Goal: Information Seeking & Learning: Learn about a topic

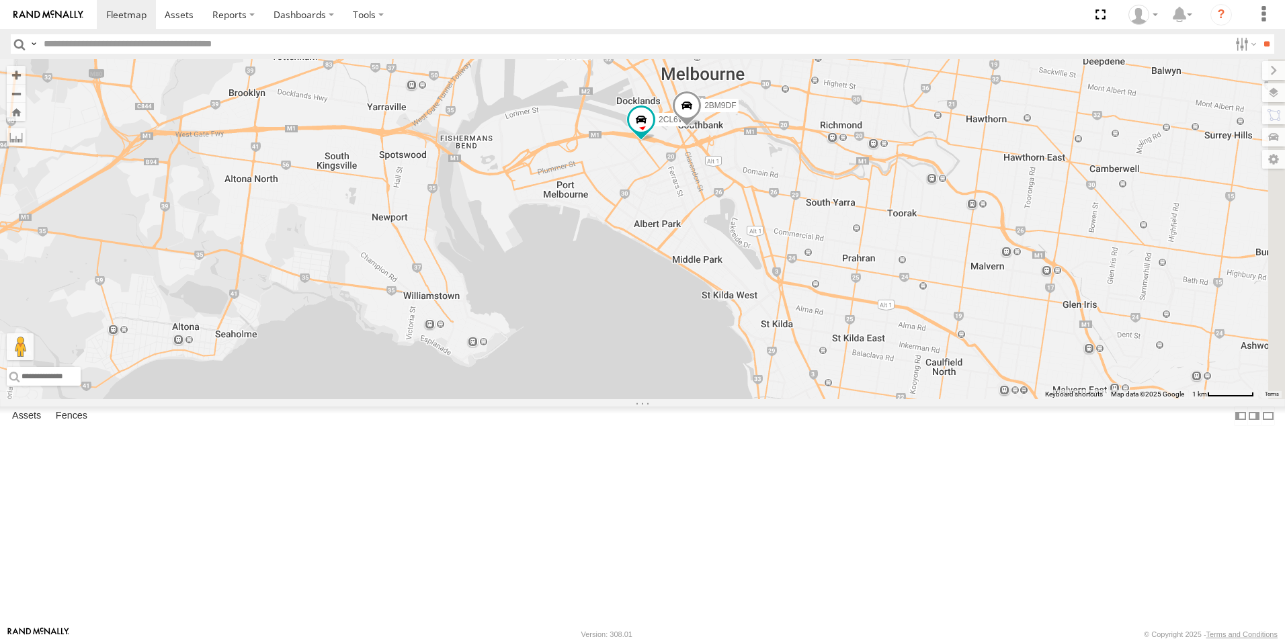
drag, startPoint x: 969, startPoint y: 292, endPoint x: 723, endPoint y: 534, distance: 345.1
click at [723, 399] on div "2CL6WQ 2BM9DF" at bounding box center [642, 229] width 1285 height 340
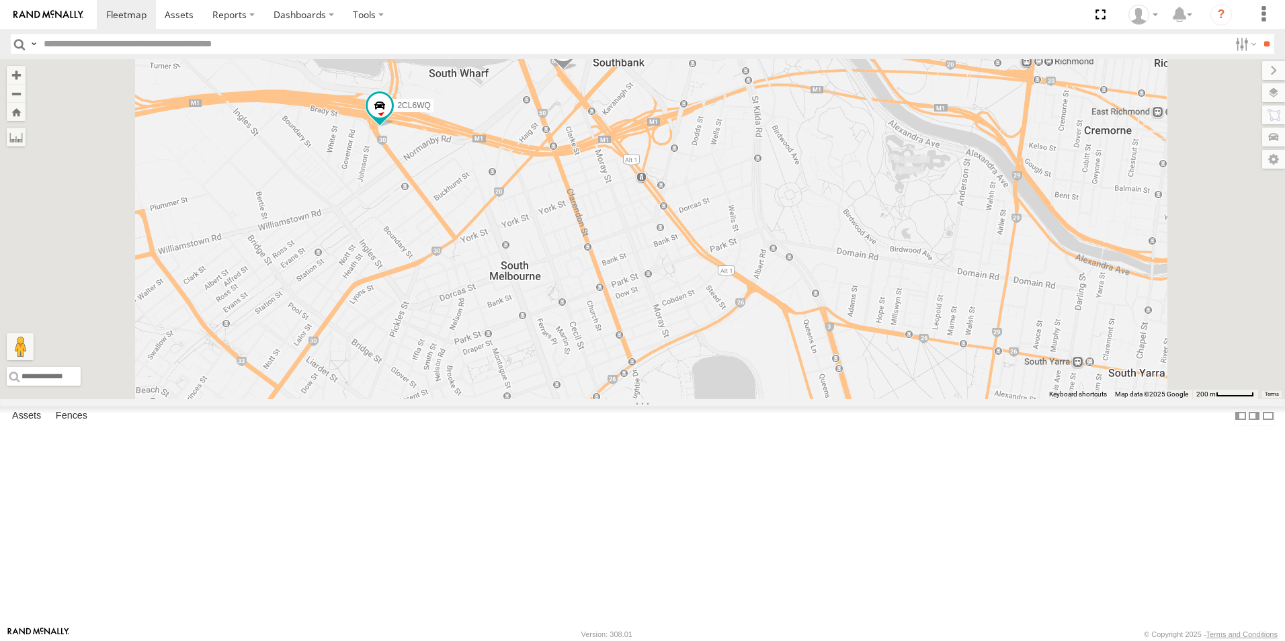
drag, startPoint x: 761, startPoint y: 280, endPoint x: 758, endPoint y: 325, distance: 44.4
click at [758, 325] on div "2CL6WQ 2BM9DF YSZ197" at bounding box center [642, 229] width 1285 height 340
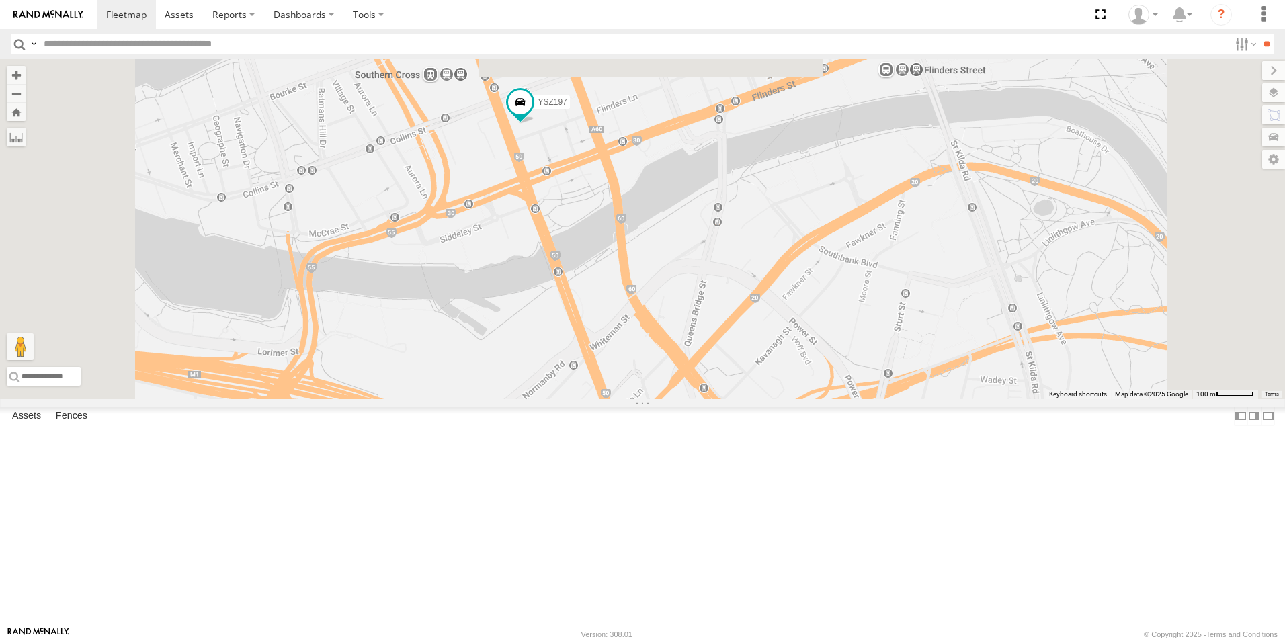
drag, startPoint x: 724, startPoint y: 163, endPoint x: 756, endPoint y: 299, distance: 140.1
click at [756, 299] on div "2CL6WQ 2BM9DF YSZ197" at bounding box center [642, 229] width 1285 height 340
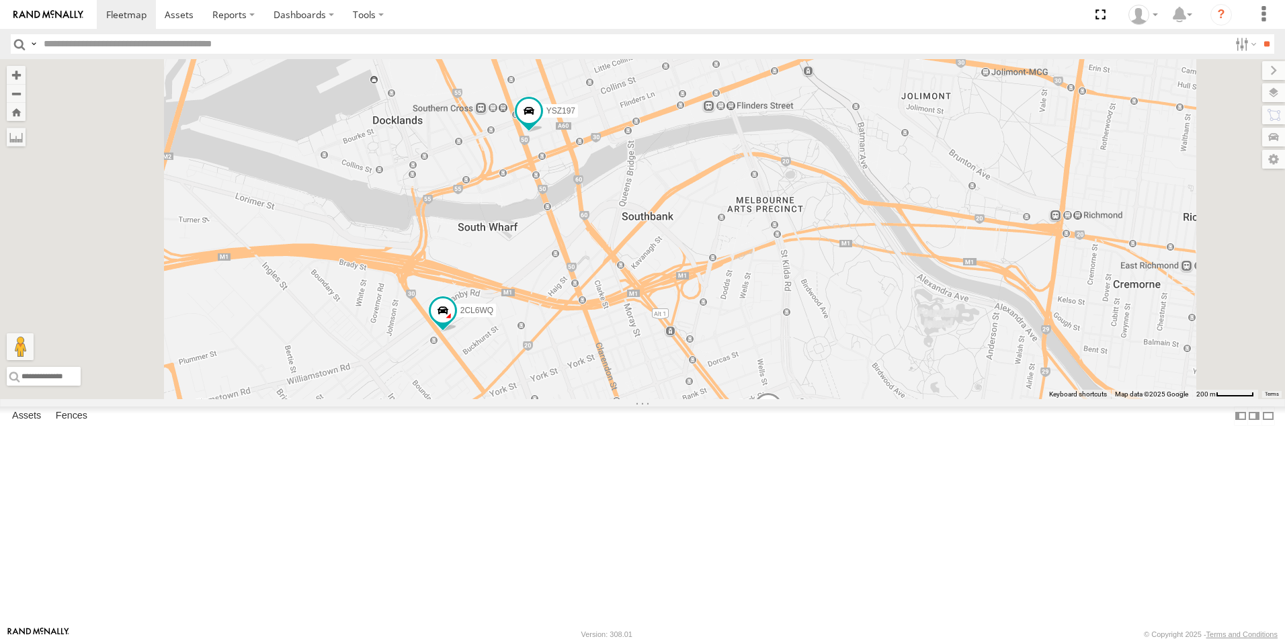
click at [783, 429] on span at bounding box center [769, 411] width 30 height 36
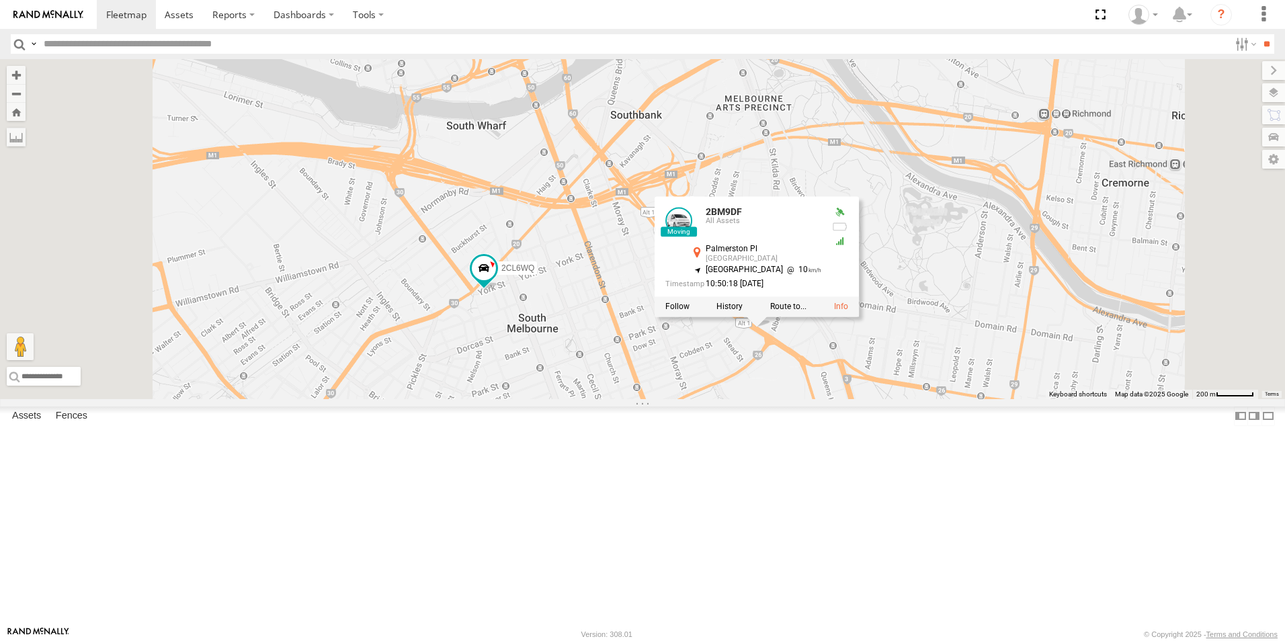
drag, startPoint x: 930, startPoint y: 557, endPoint x: 915, endPoint y: 436, distance: 122.0
click at [915, 399] on div "2CL6WQ 2BM9DF YSZ197 2BM9DF All Assets [GEOGRAPHIC_DATA] -37.83455 , 144.97021 …" at bounding box center [642, 229] width 1285 height 340
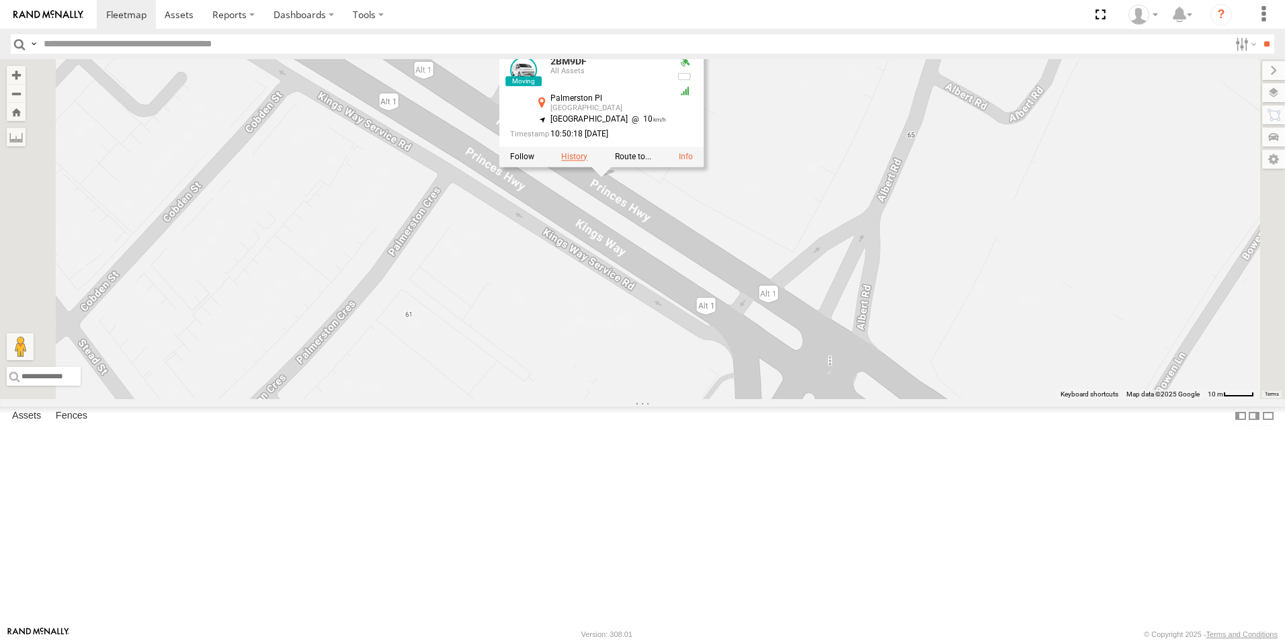
click at [588, 161] on label at bounding box center [574, 156] width 26 height 9
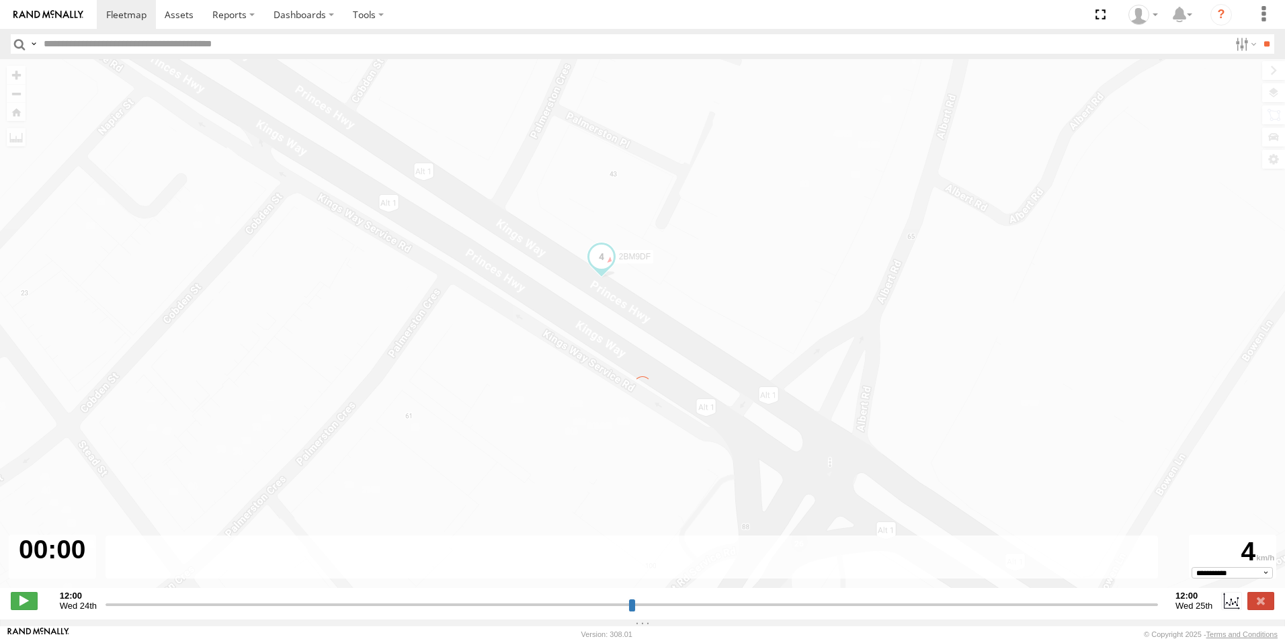
type input "**********"
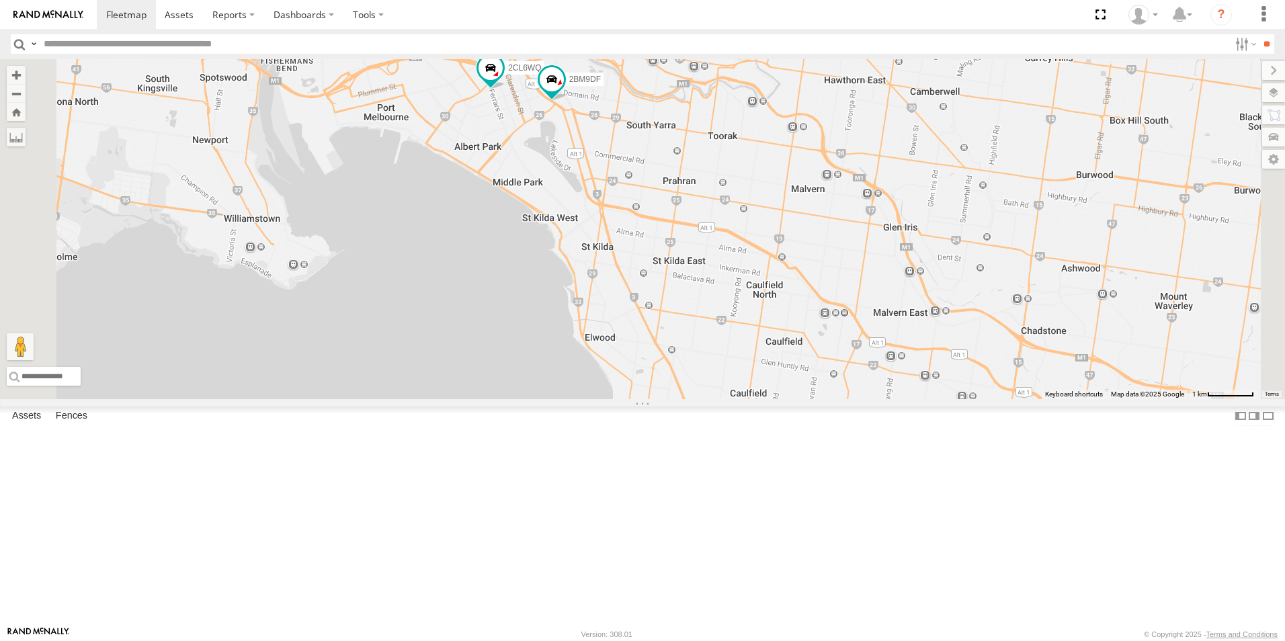
drag, startPoint x: 848, startPoint y: 329, endPoint x: 850, endPoint y: 413, distance: 84.1
click at [850, 399] on div "2CL6WQ 2BM9DF YSZ197 3" at bounding box center [642, 229] width 1285 height 340
